Goal: Transaction & Acquisition: Purchase product/service

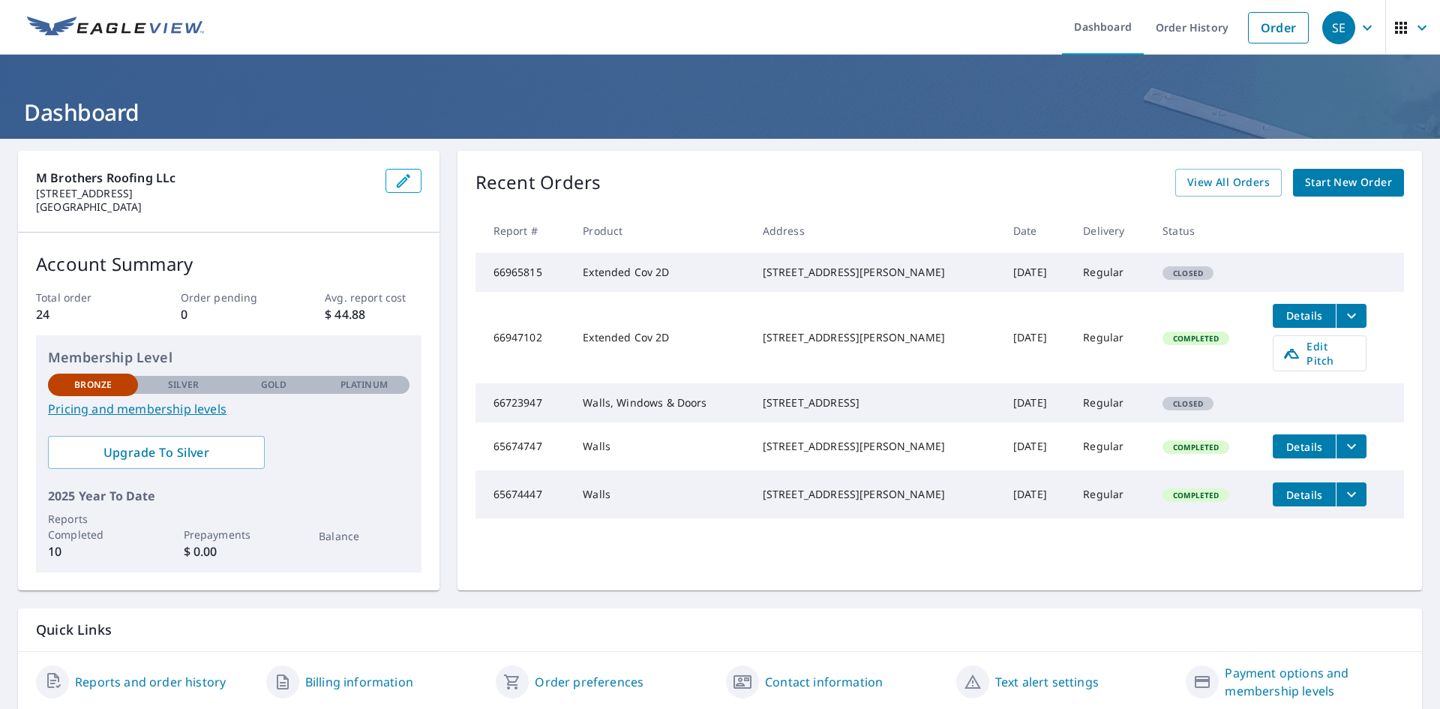
scroll to position [53, 0]
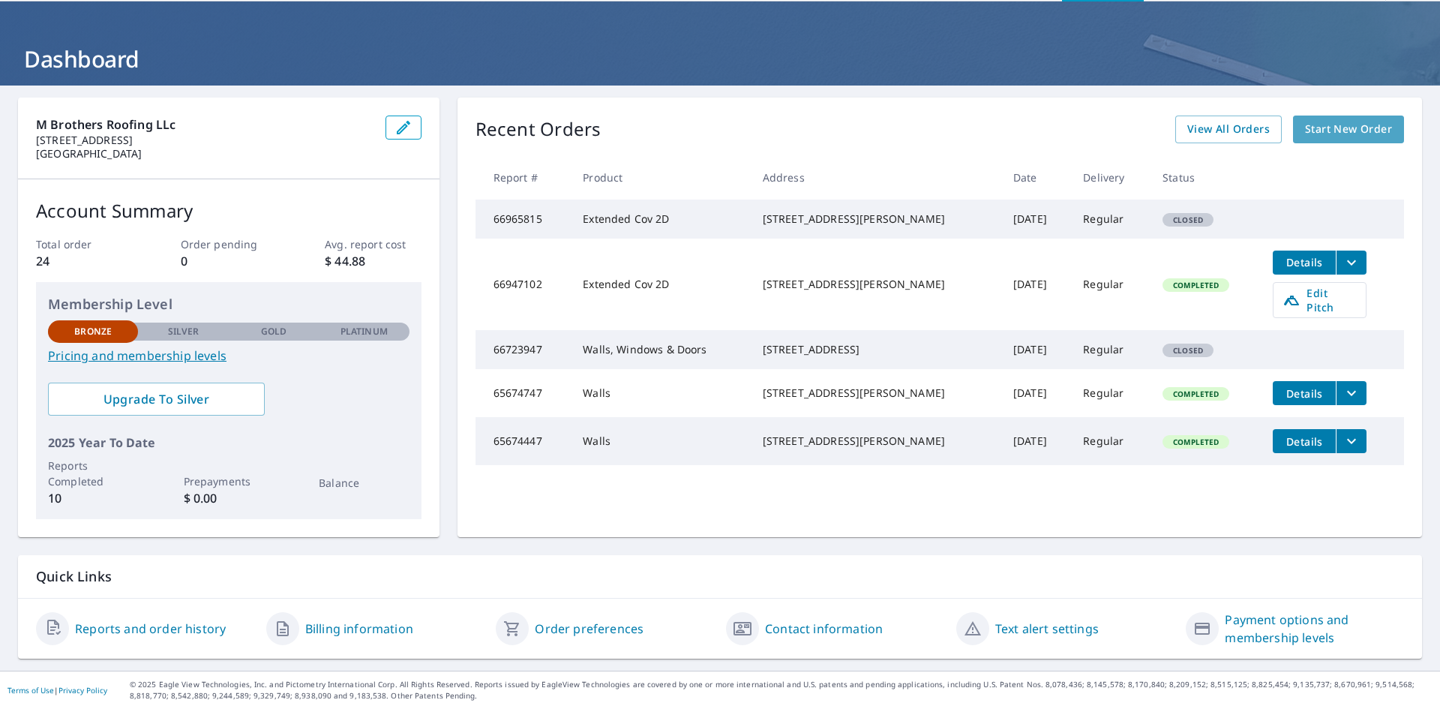
click at [1331, 130] on span "Start New Order" at bounding box center [1348, 129] width 87 height 19
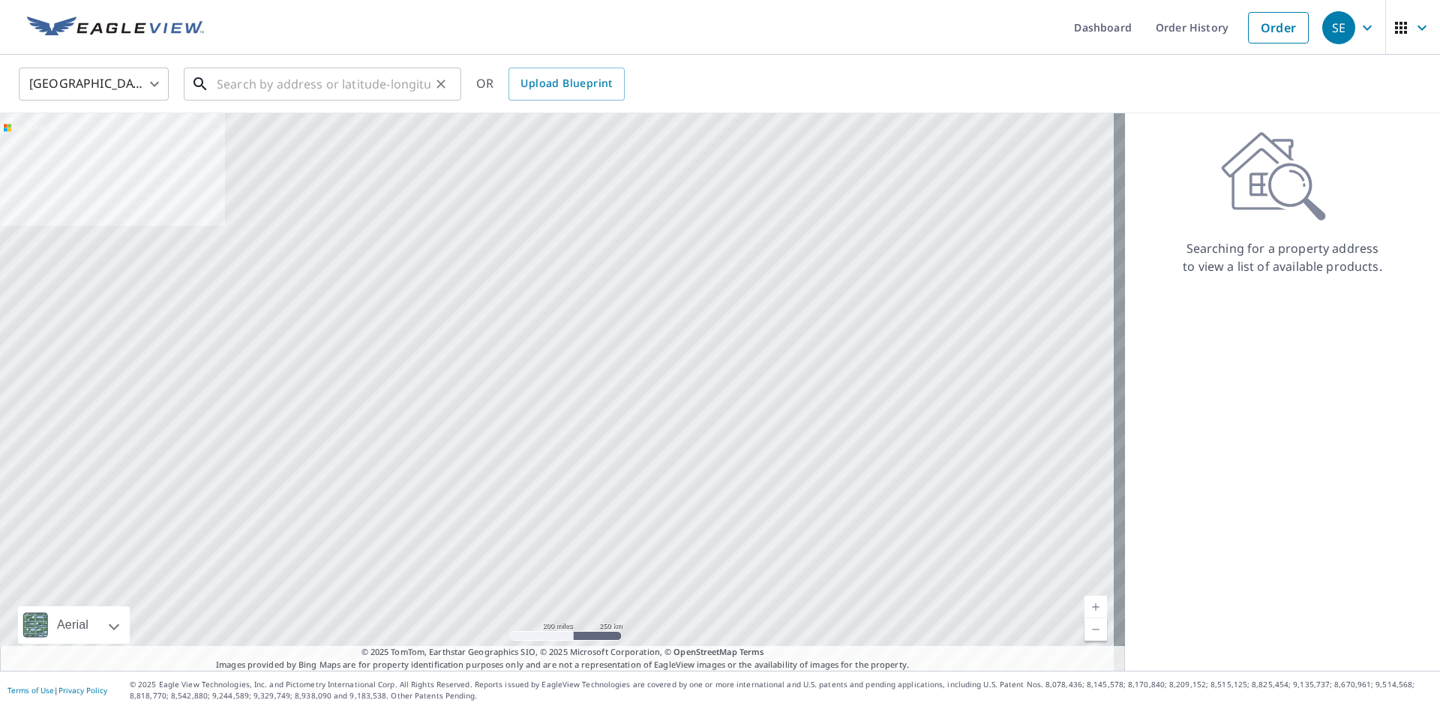
click at [304, 85] on input "text" at bounding box center [324, 84] width 214 height 42
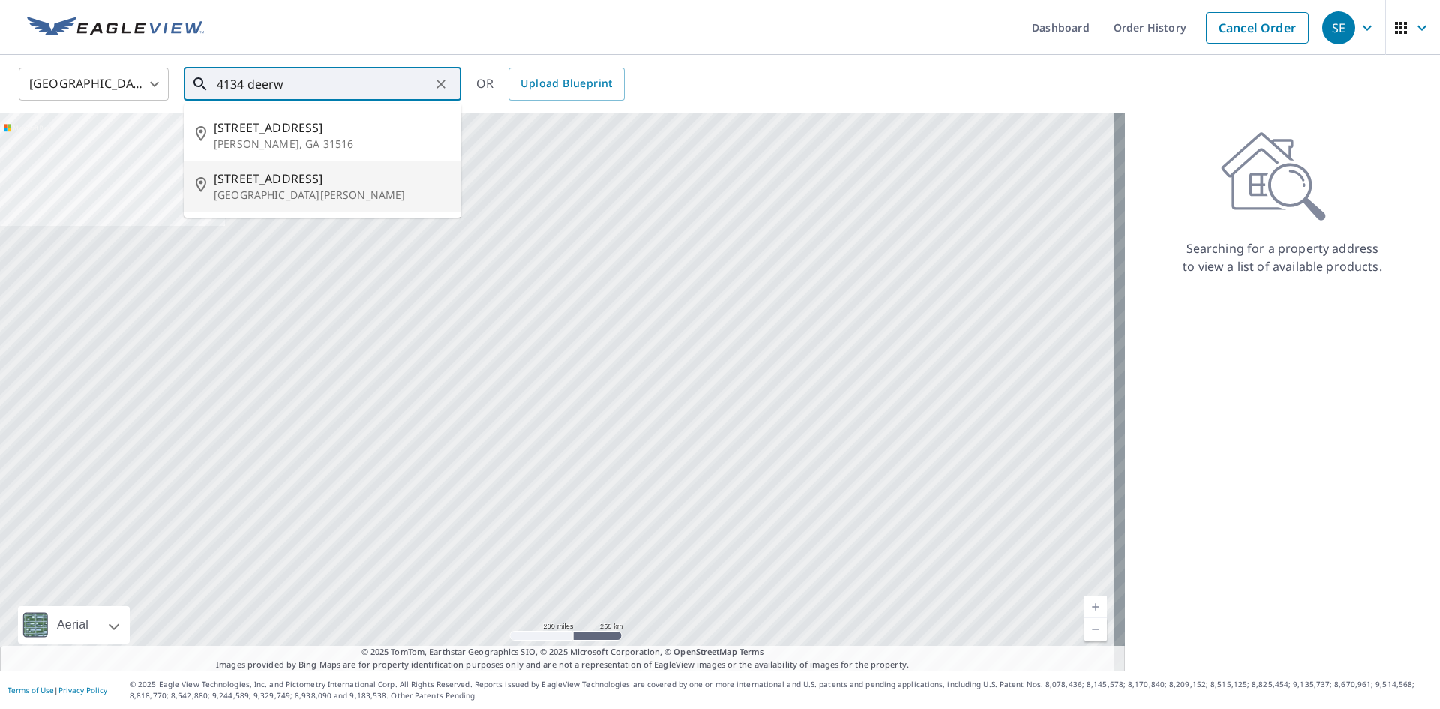
click at [275, 181] on span "[STREET_ADDRESS]" at bounding box center [331, 178] width 235 height 18
type input "[STREET_ADDRESS][PERSON_NAME]"
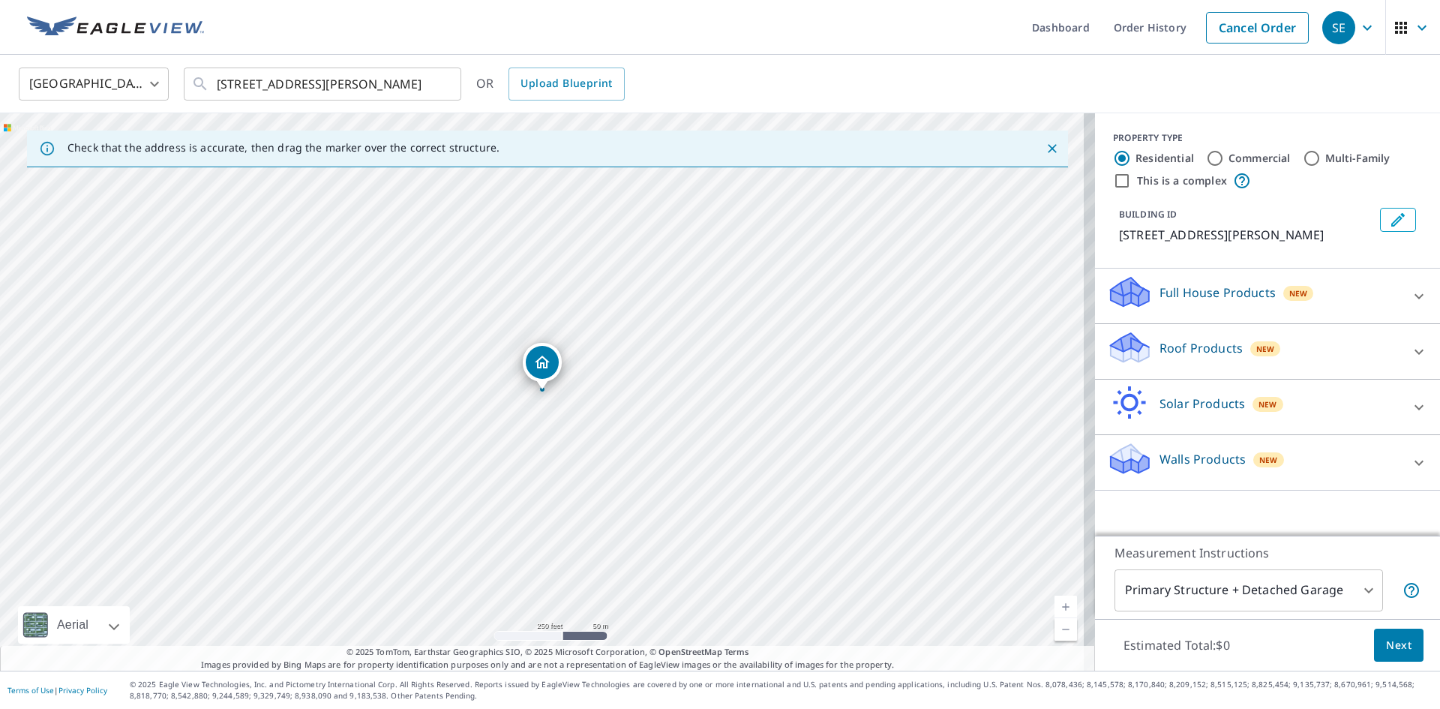
click at [1054, 601] on link "Current Level 17, Zoom In" at bounding box center [1065, 606] width 22 height 22
click at [1054, 601] on link "Current Level 18, Zoom In" at bounding box center [1065, 606] width 22 height 22
click at [1054, 601] on link "Current Level 19, Zoom In" at bounding box center [1065, 606] width 22 height 22
drag, startPoint x: 553, startPoint y: 427, endPoint x: 567, endPoint y: 416, distance: 17.7
click at [567, 416] on div "[STREET_ADDRESS][PERSON_NAME]" at bounding box center [547, 391] width 1095 height 557
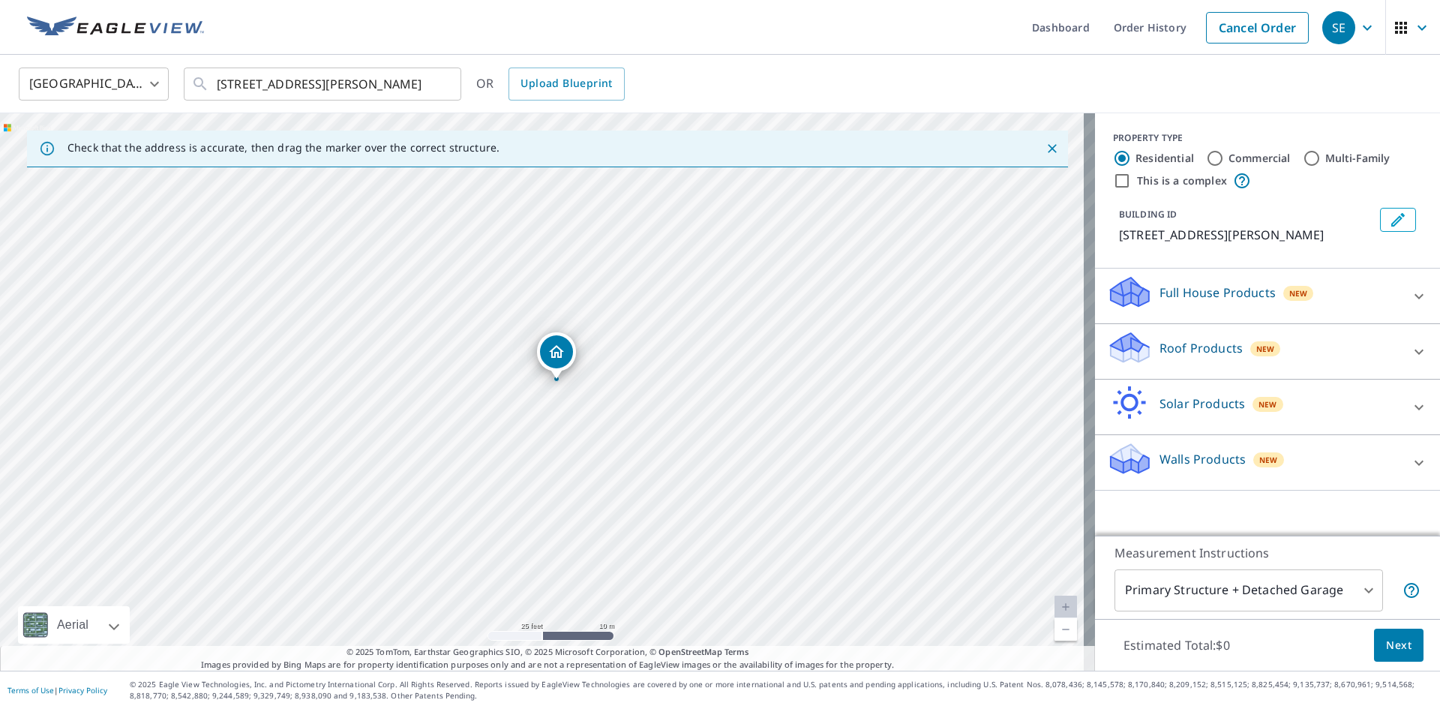
click at [1414, 297] on icon at bounding box center [1418, 295] width 9 height 5
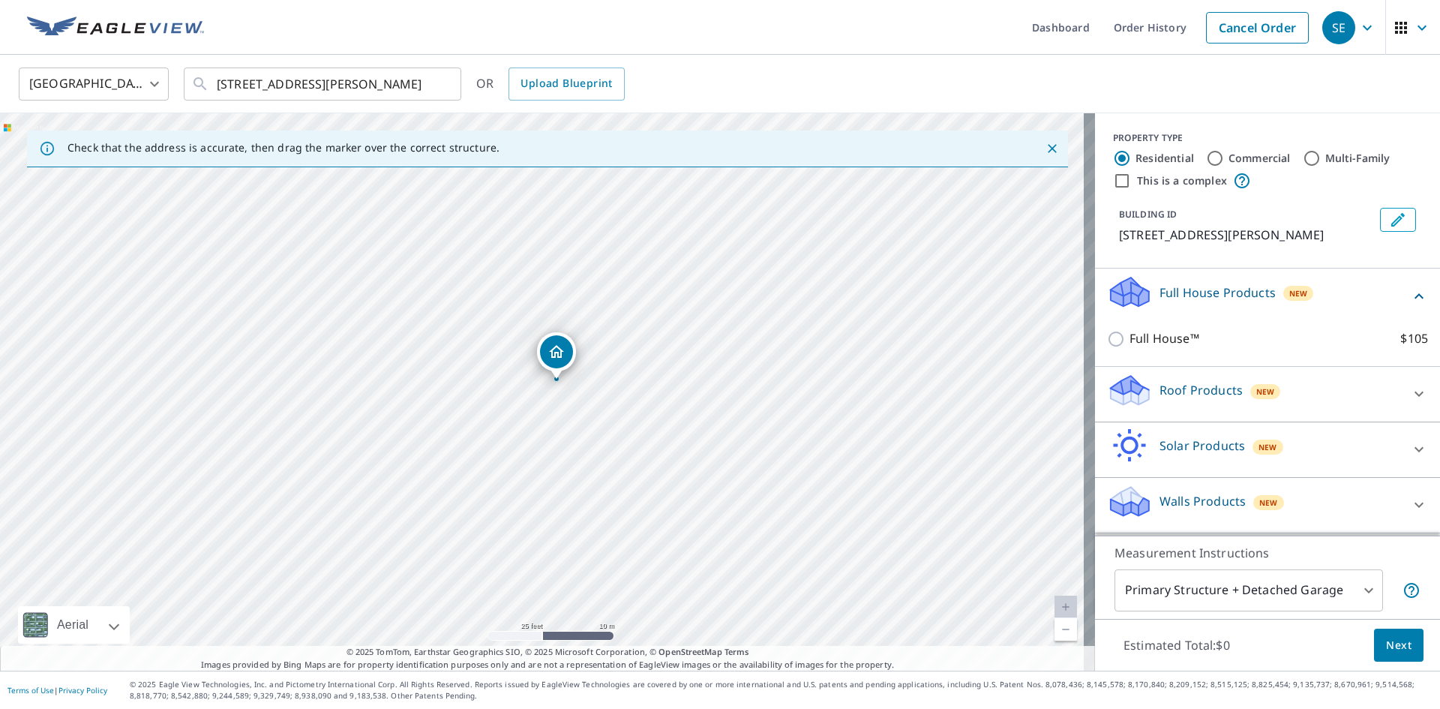
click at [1410, 499] on icon at bounding box center [1419, 505] width 18 height 18
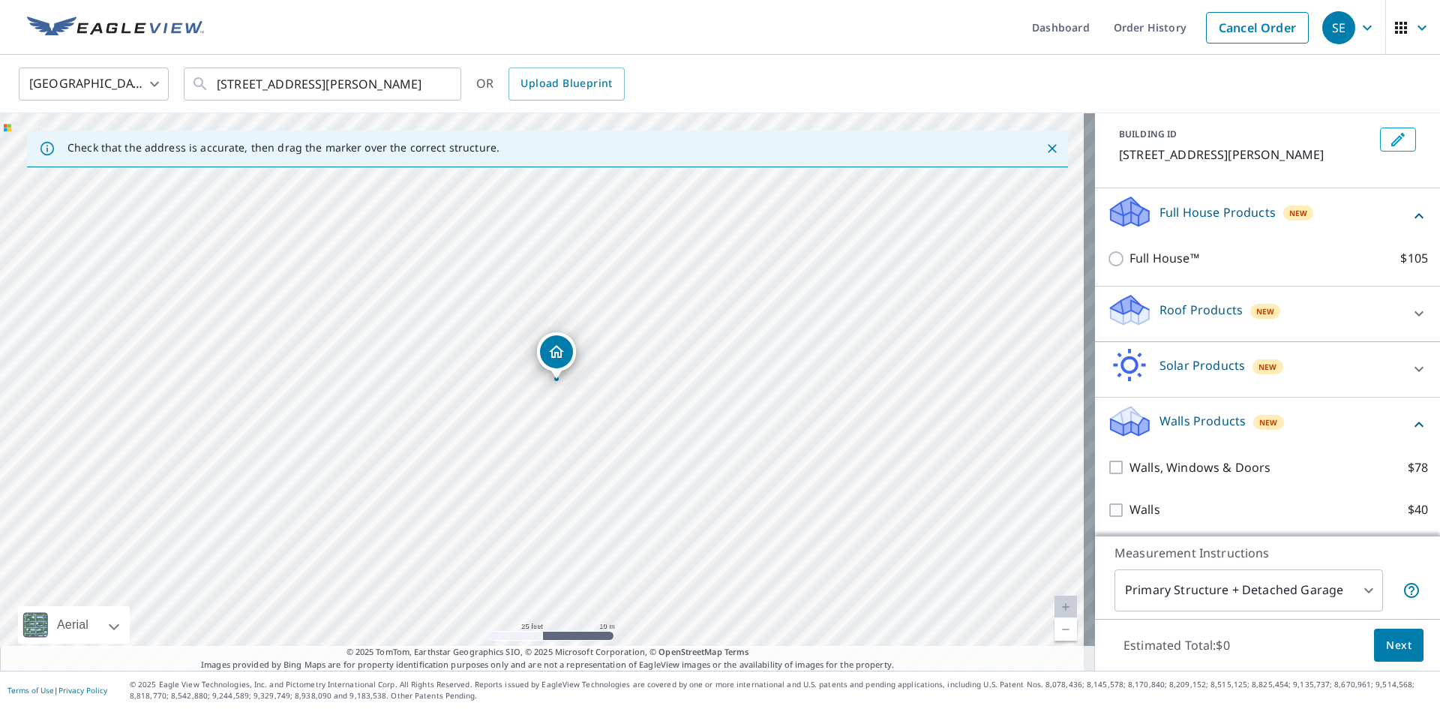
scroll to position [82, 0]
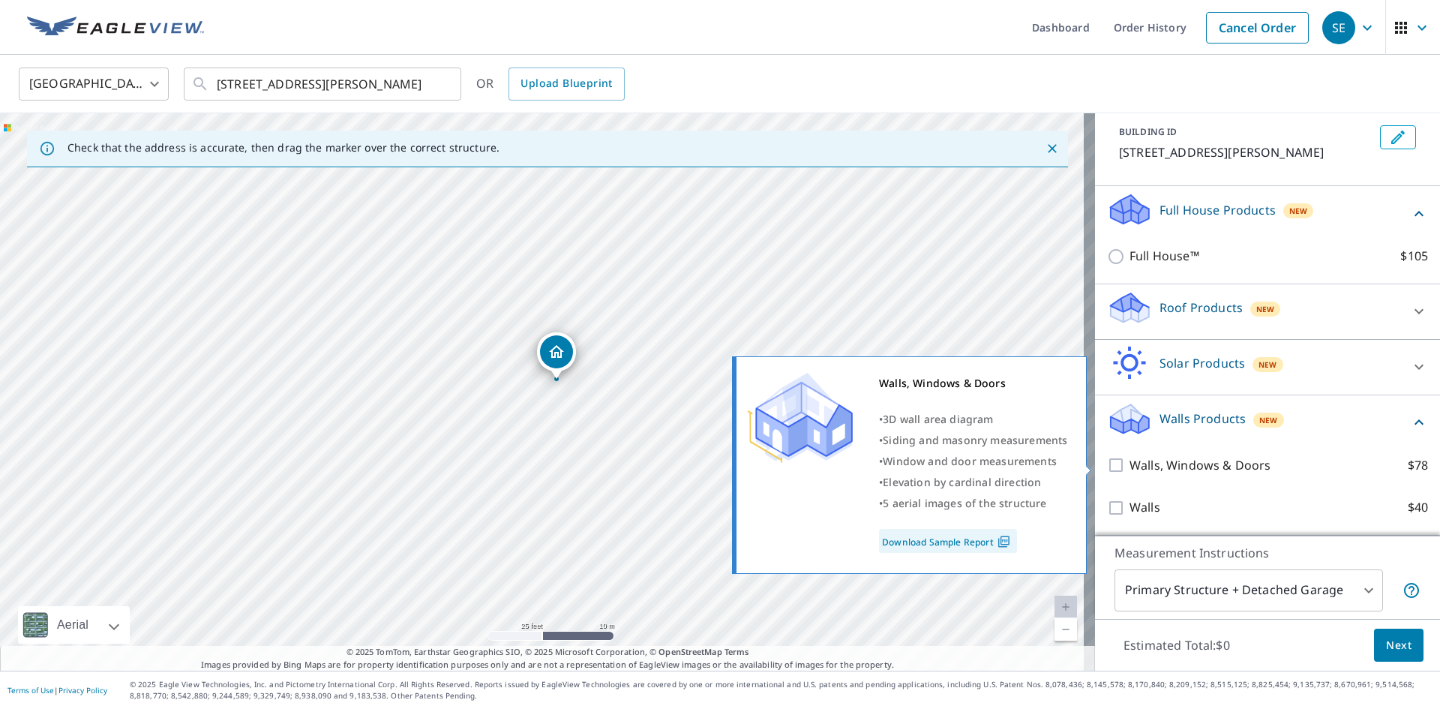
click at [1215, 466] on p "Walls, Windows & Doors" at bounding box center [1199, 465] width 141 height 19
click at [1129, 466] on input "Walls, Windows & Doors $78" at bounding box center [1118, 465] width 22 height 18
checkbox input "true"
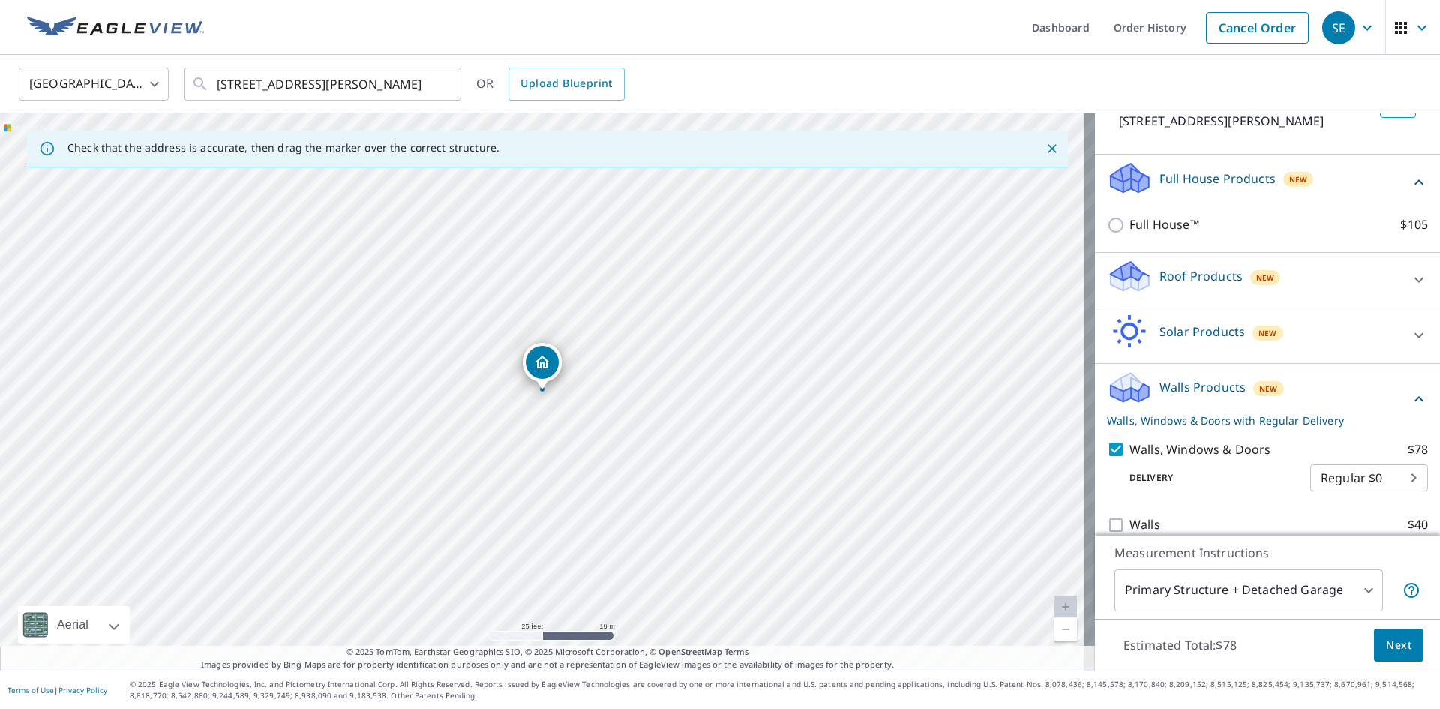
scroll to position [131, 0]
